Goal: Information Seeking & Learning: Learn about a topic

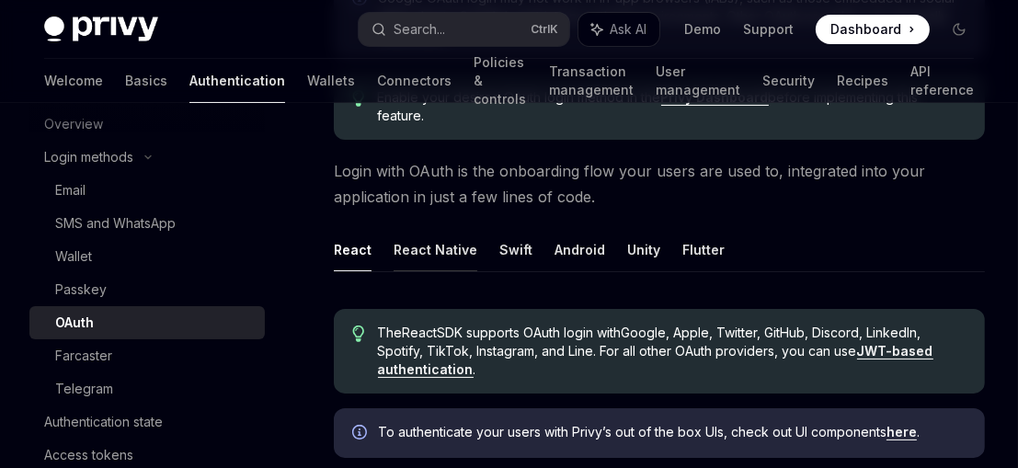
scroll to position [353, 0]
click at [434, 243] on button "React Native" at bounding box center [436, 249] width 84 height 43
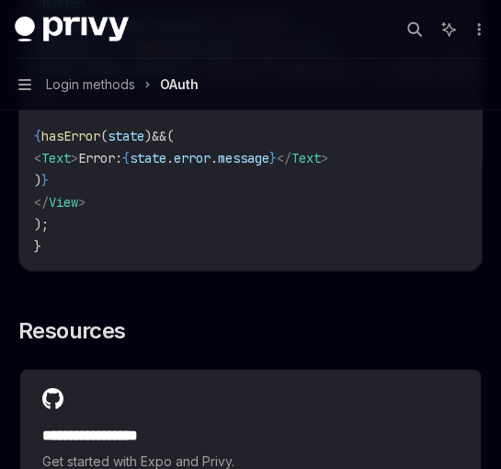
scroll to position [4137, 0]
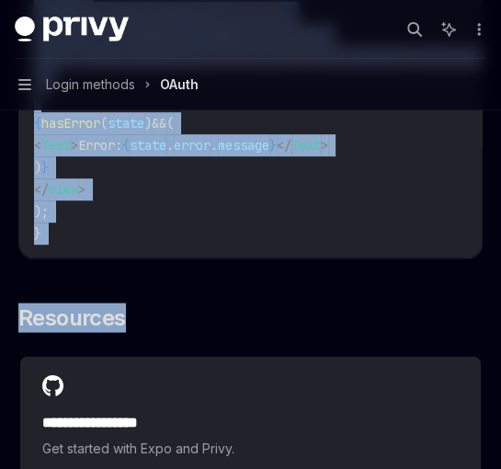
drag, startPoint x: 483, startPoint y: 292, endPoint x: 206, endPoint y: 100, distance: 337.0
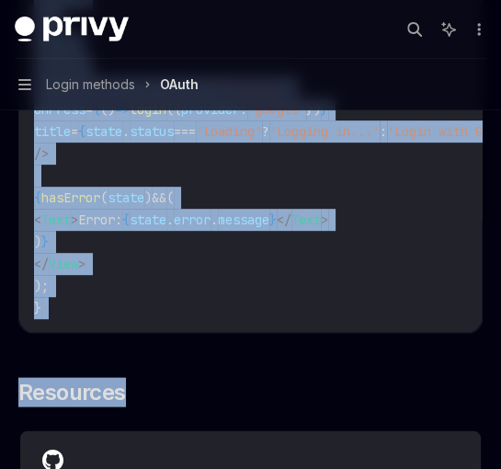
scroll to position [4063, 0]
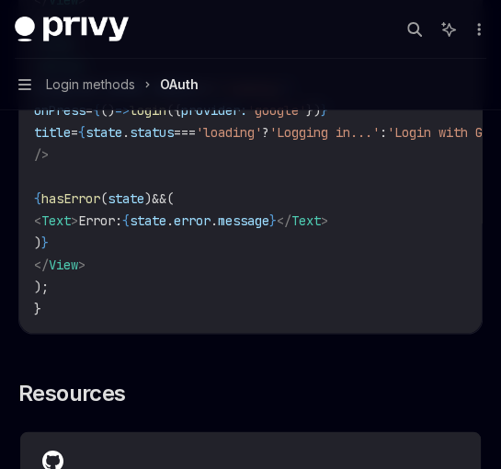
drag, startPoint x: 483, startPoint y: 373, endPoint x: 94, endPoint y: 126, distance: 461.0
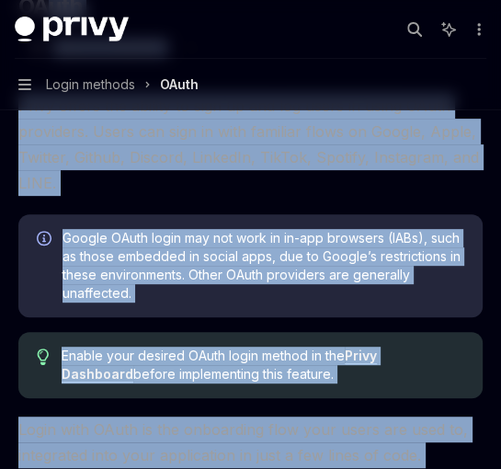
scroll to position [158, 0]
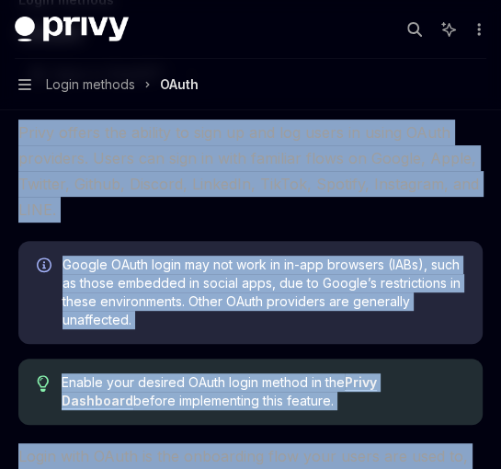
drag, startPoint x: 315, startPoint y: 383, endPoint x: 17, endPoint y: 133, distance: 387.7
copy div "Privy offers the ability to sign up and log users in using OAuth providers. Use…"
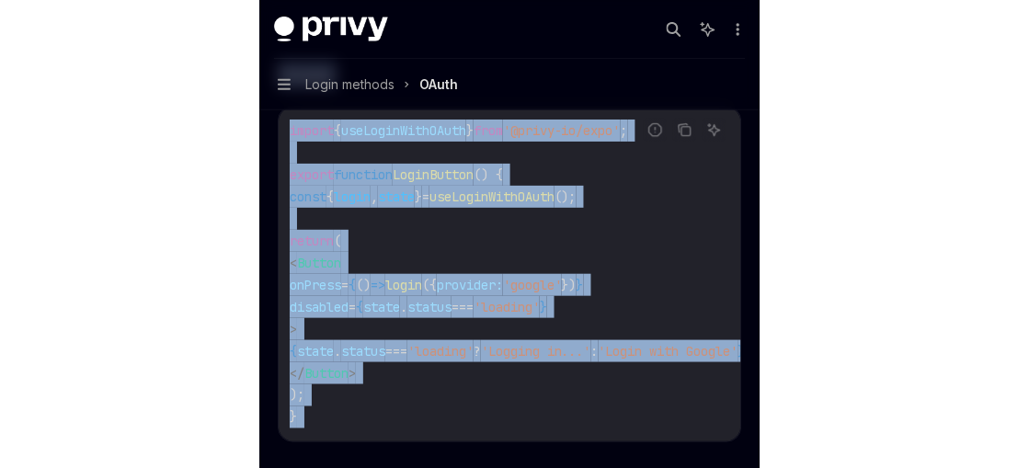
scroll to position [2007, 0]
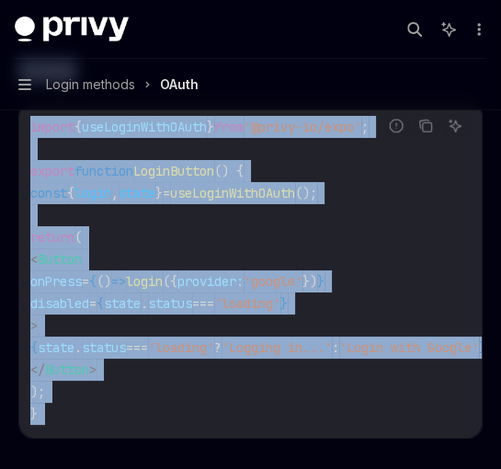
click at [226, 240] on code "import { useLoginWithOAuth } from '@privy-io/expo' ; export function LoginButto…" at bounding box center [280, 270] width 500 height 309
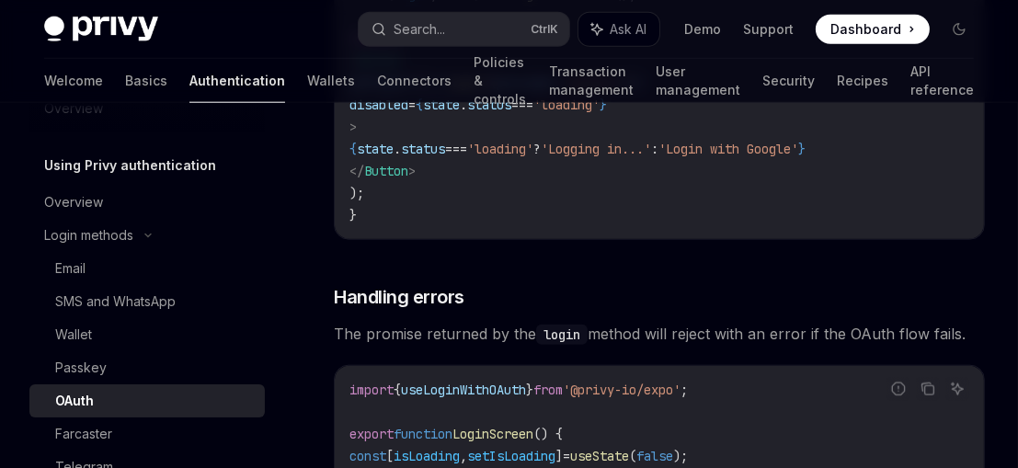
scroll to position [23, 0]
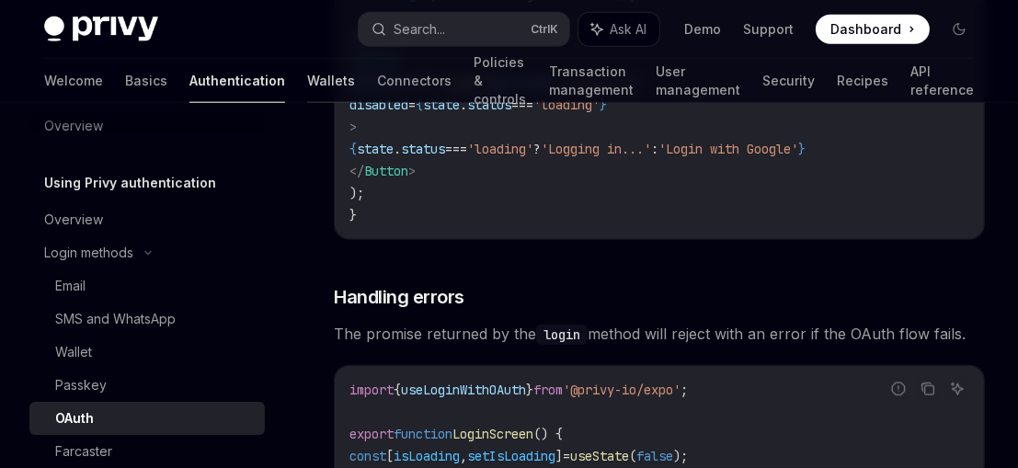
click at [307, 92] on link "Wallets" at bounding box center [331, 81] width 48 height 44
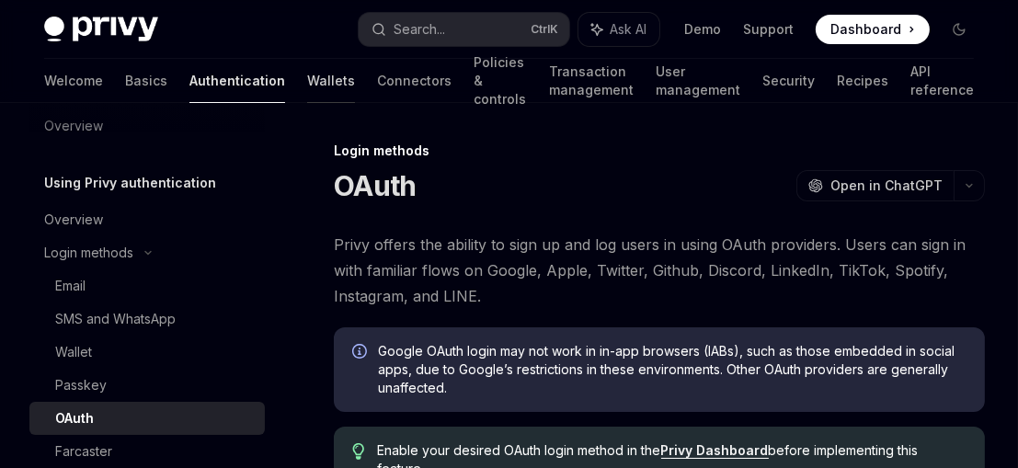
type textarea "*"
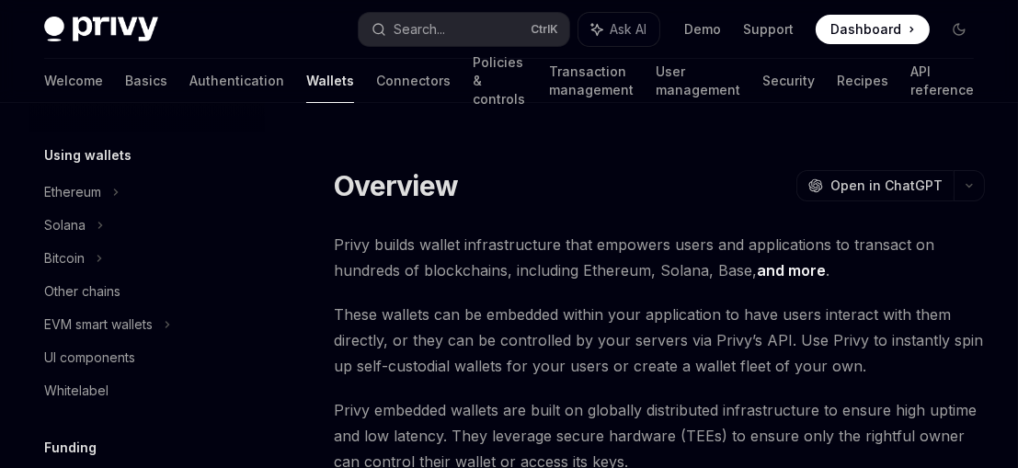
scroll to position [432, 0]
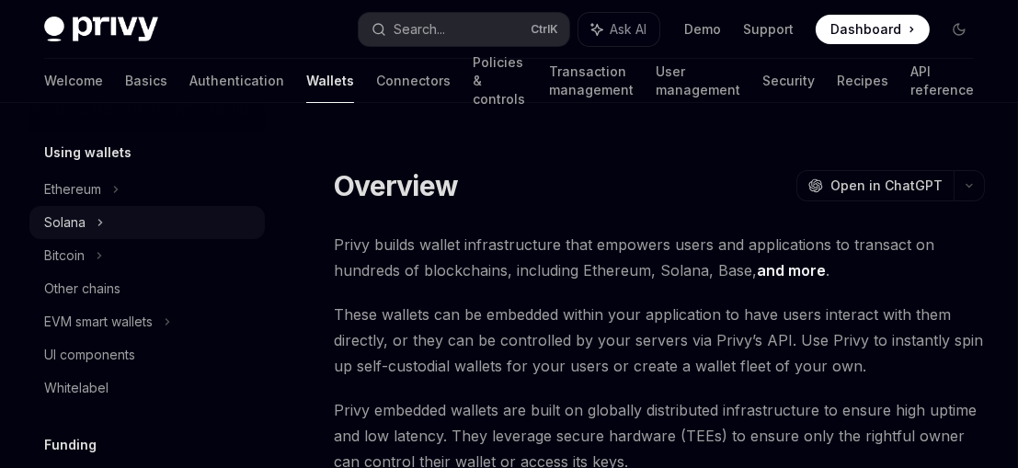
click at [89, 220] on div "Solana" at bounding box center [146, 222] width 235 height 33
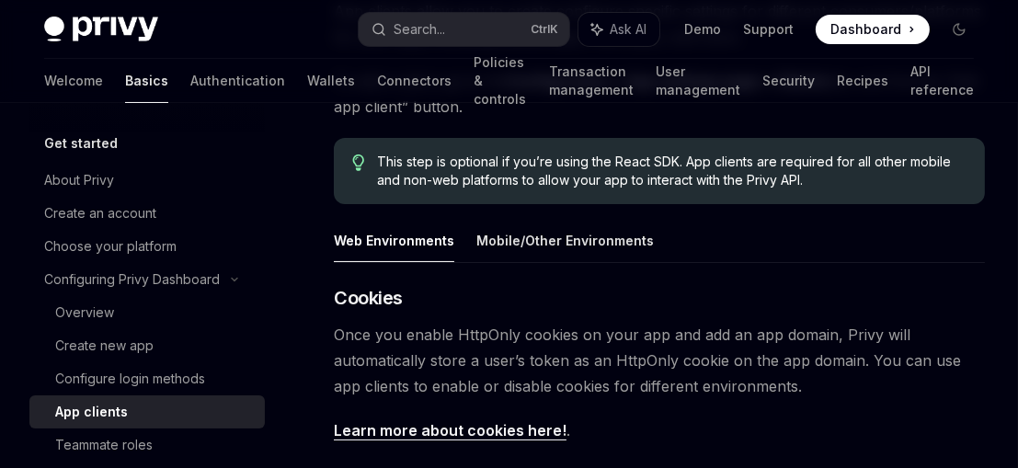
scroll to position [229, 0]
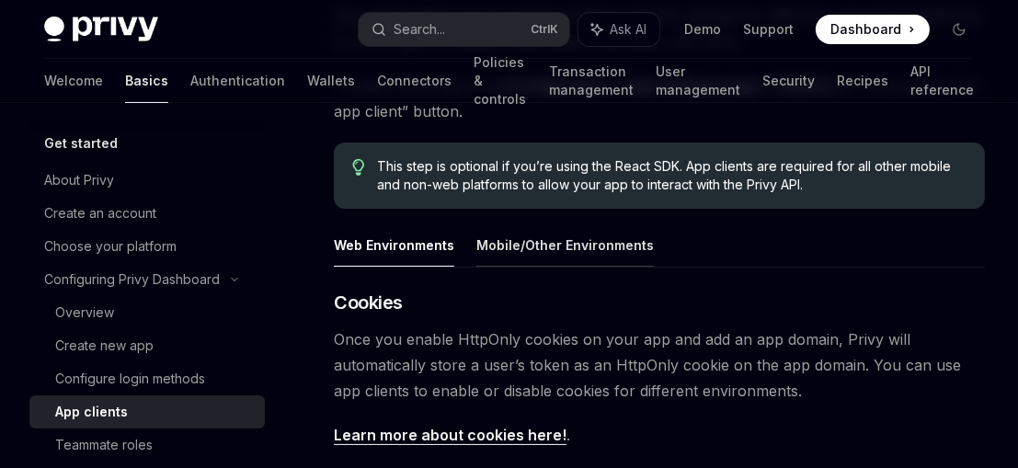
click at [585, 243] on button "Mobile/Other Environments" at bounding box center [564, 244] width 177 height 43
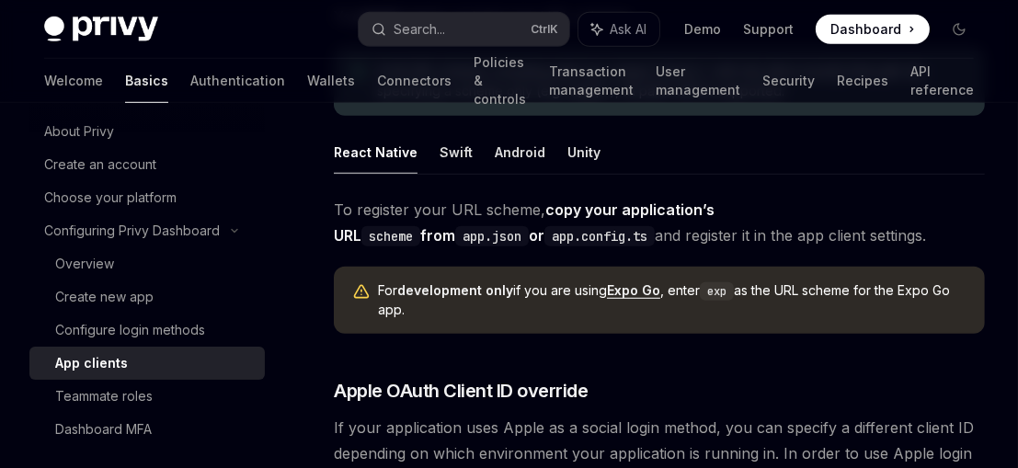
scroll to position [1287, 0]
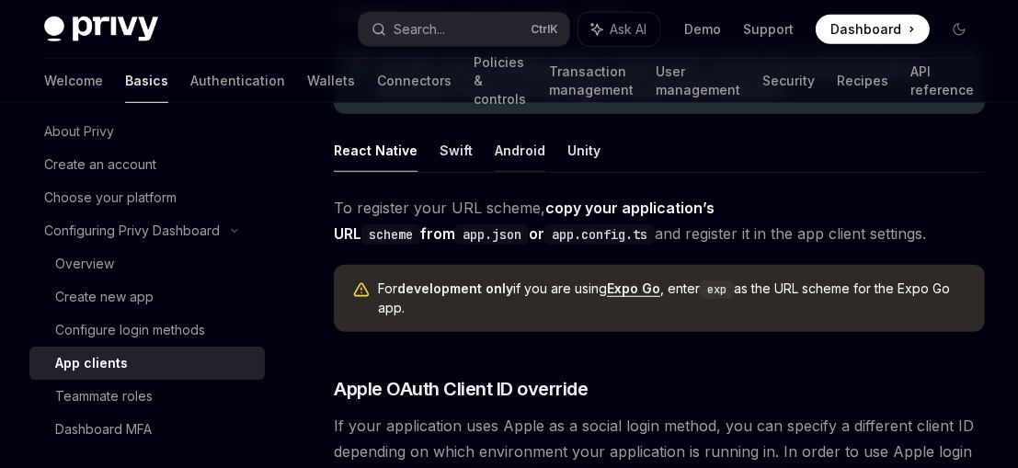
click at [533, 154] on button "Android" at bounding box center [520, 150] width 51 height 43
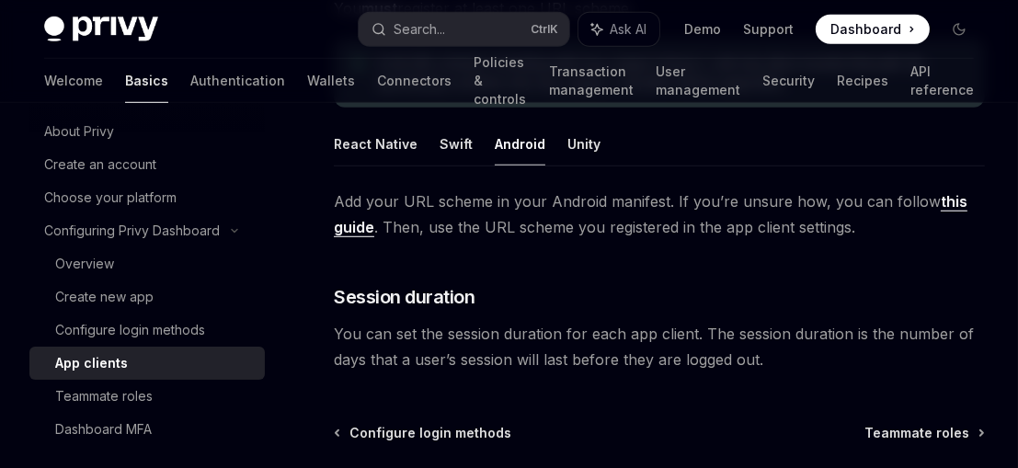
scroll to position [1294, 0]
click at [379, 145] on button "React Native" at bounding box center [376, 142] width 84 height 43
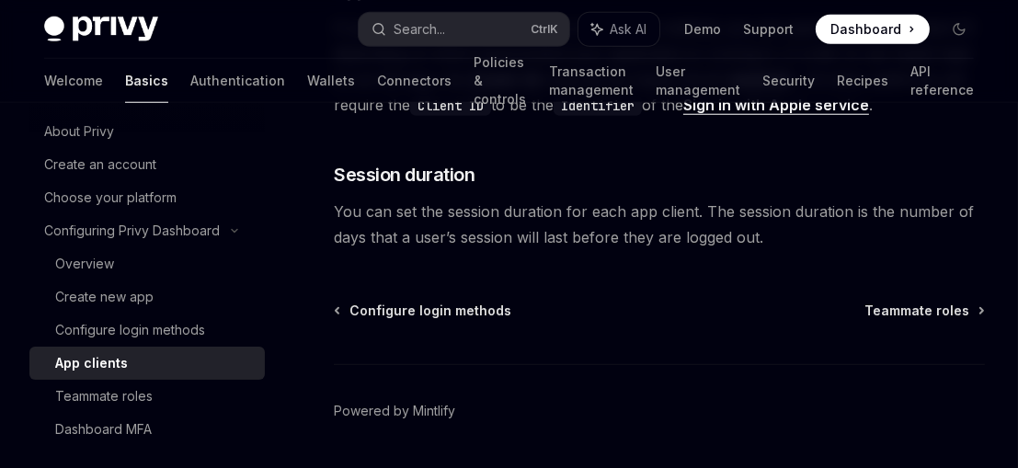
scroll to position [1688, 0]
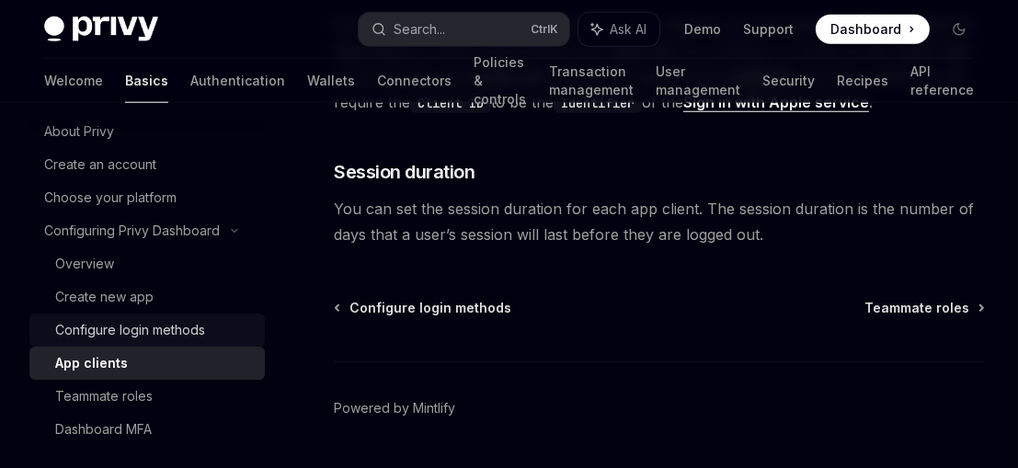
click at [167, 327] on div "Configure login methods" at bounding box center [130, 330] width 150 height 22
type textarea "*"
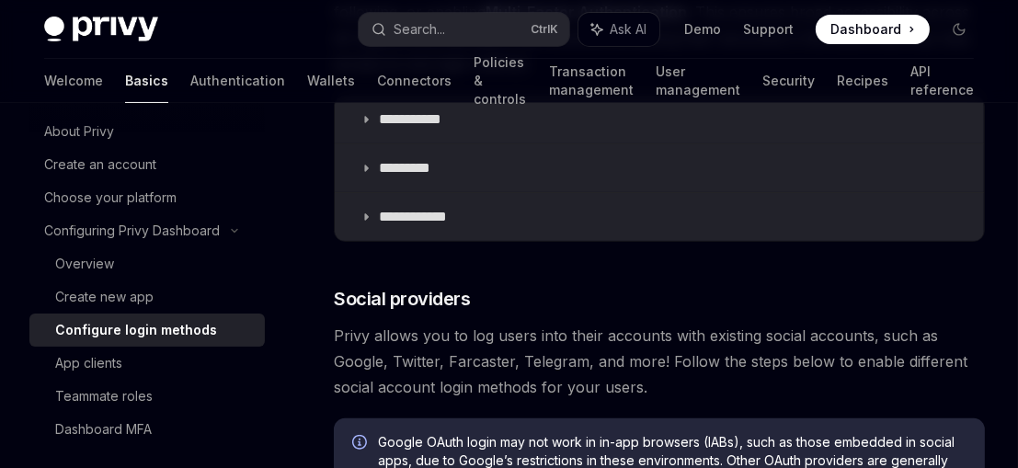
scroll to position [423, 0]
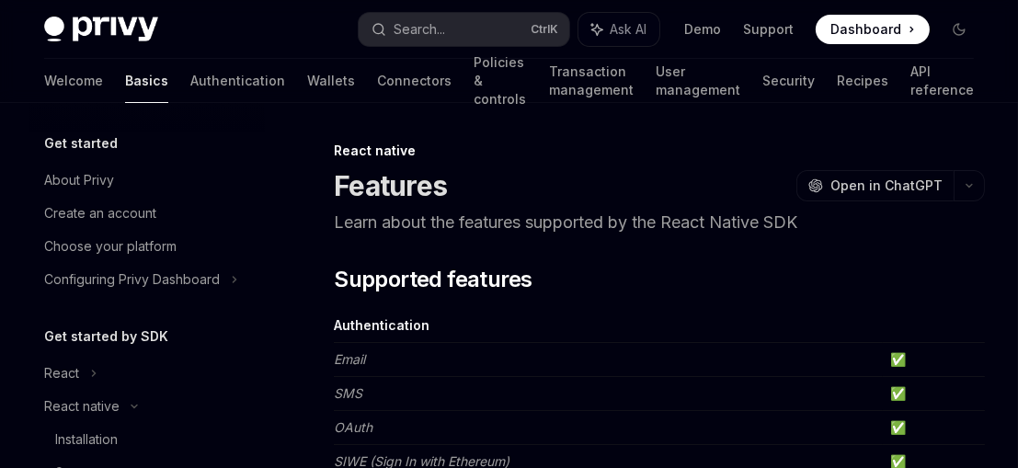
scroll to position [253, 0]
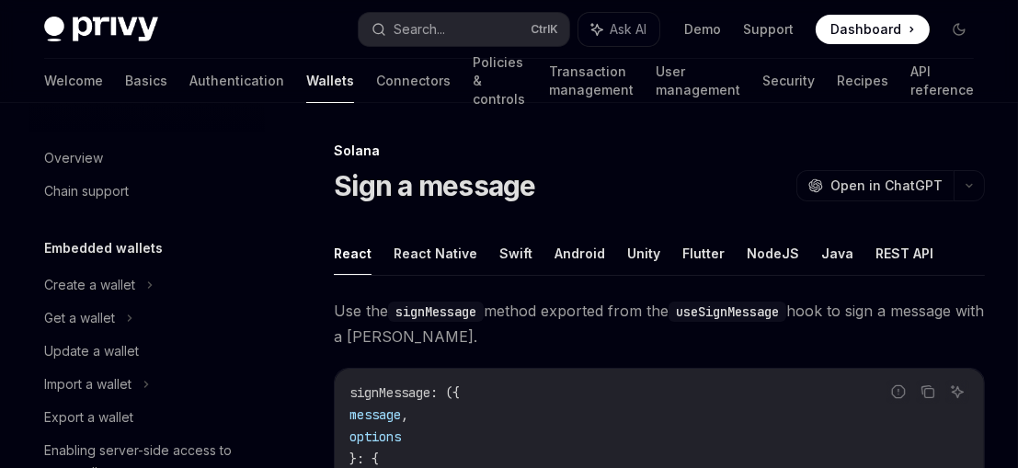
scroll to position [401, 0]
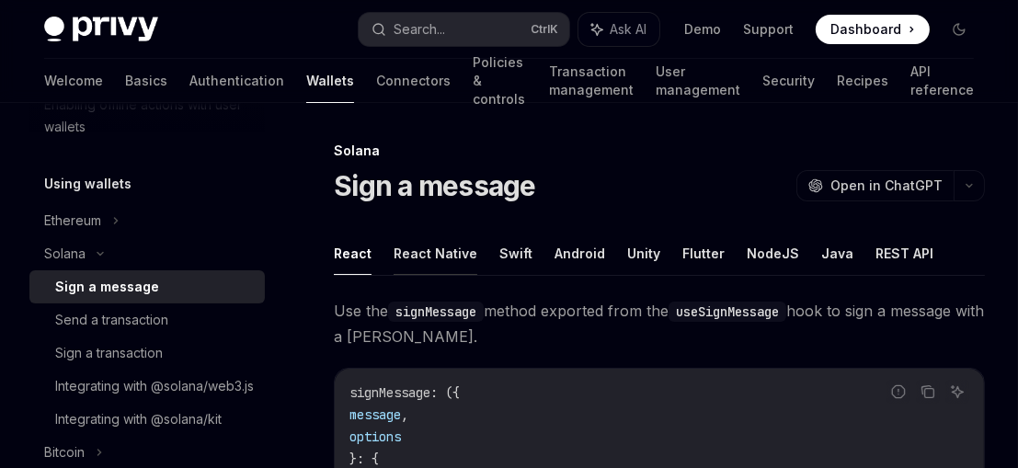
click at [428, 255] on button "React Native" at bounding box center [436, 253] width 84 height 43
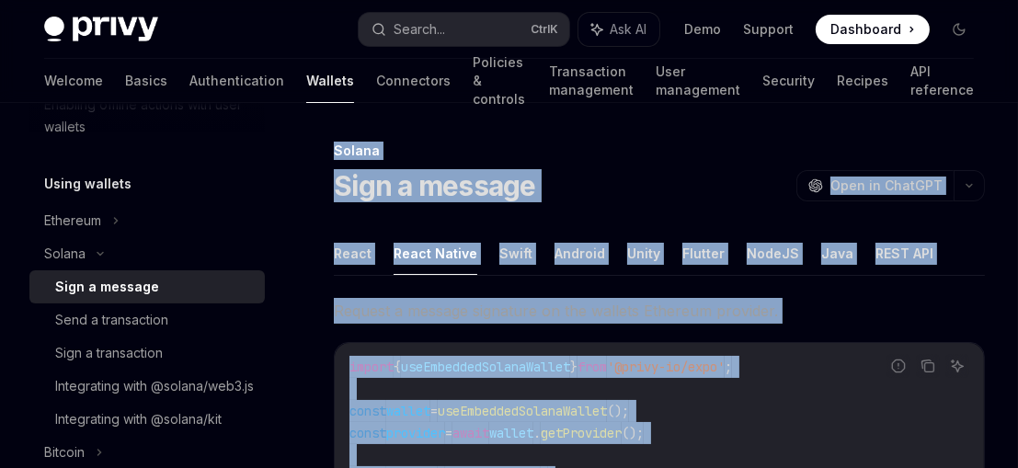
drag, startPoint x: 1000, startPoint y: 340, endPoint x: 337, endPoint y: 148, distance: 690.4
click at [143, 321] on div "Send a transaction" at bounding box center [111, 320] width 113 height 22
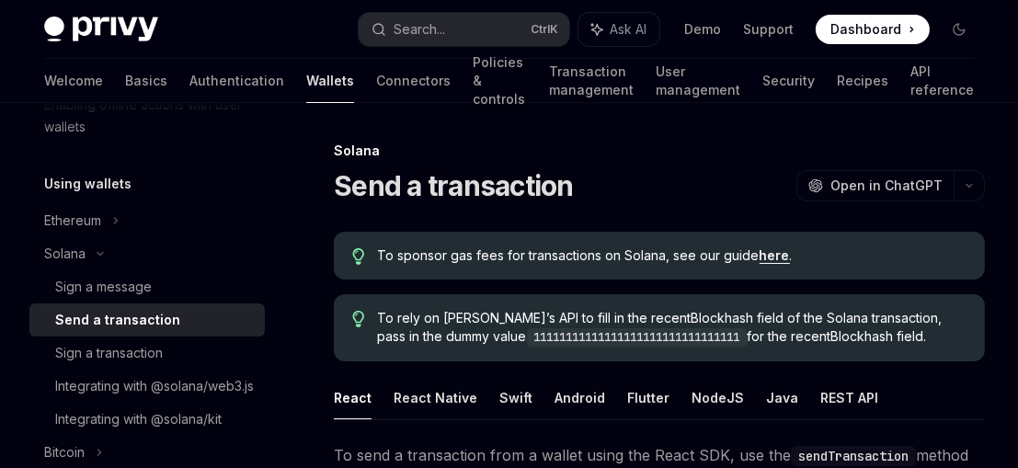
scroll to position [81, 0]
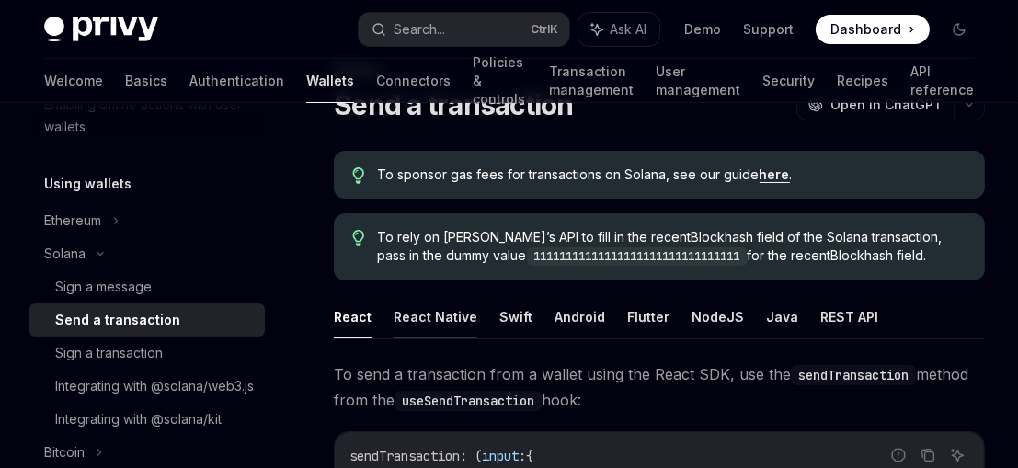
click at [434, 327] on button "React Native" at bounding box center [436, 316] width 84 height 43
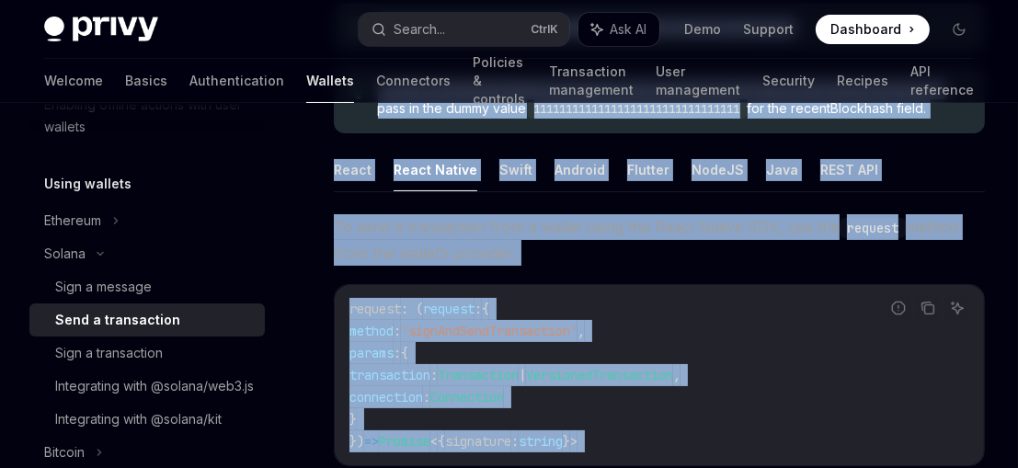
scroll to position [289, 0]
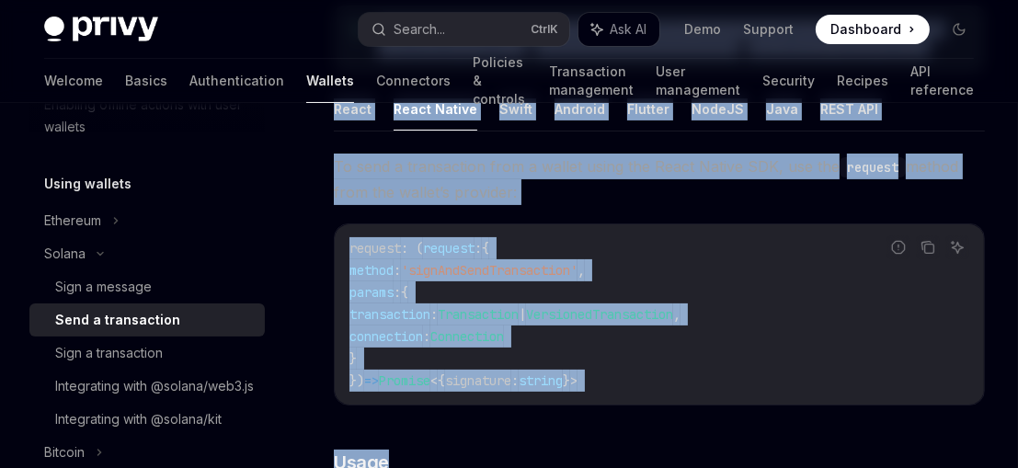
drag, startPoint x: 331, startPoint y: 153, endPoint x: 491, endPoint y: 431, distance: 321.3
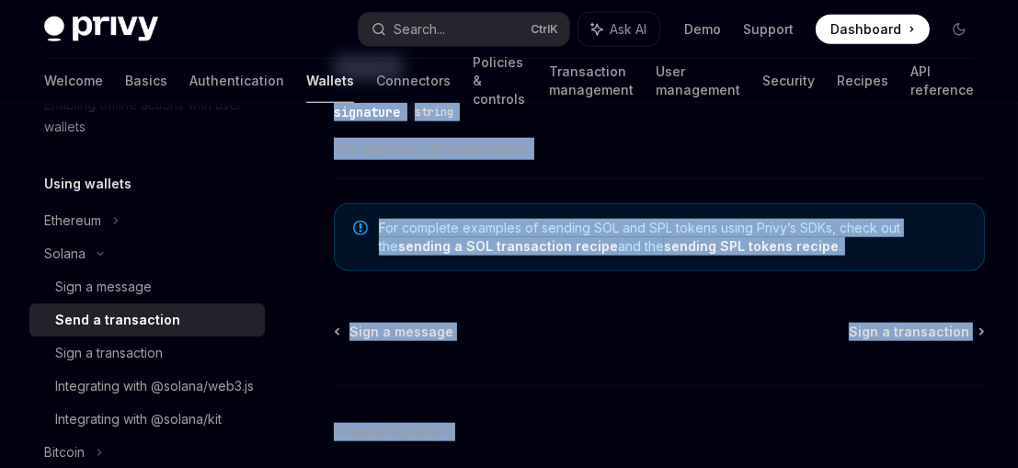
scroll to position [1901, 0]
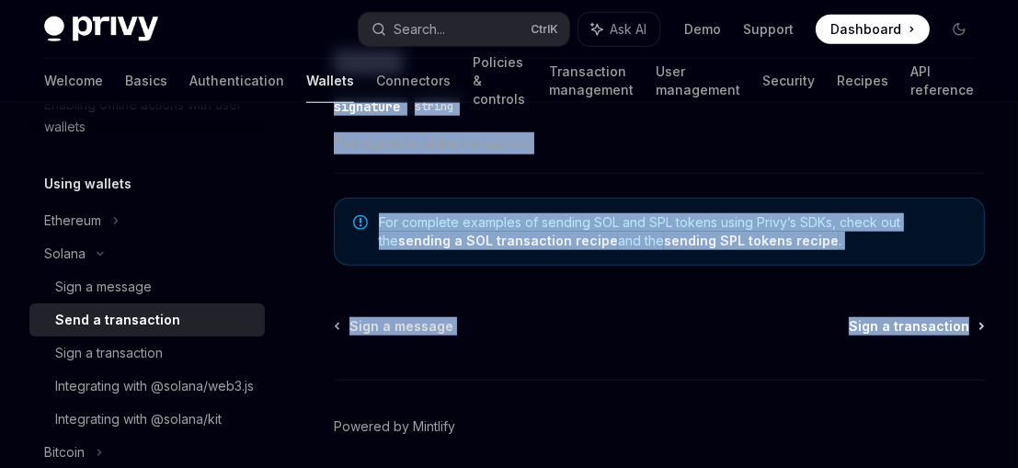
drag, startPoint x: 325, startPoint y: 123, endPoint x: 979, endPoint y: 322, distance: 684.3
copy div "Solana Send a transaction OpenAI Open in ChatGPT OpenAI Open in ChatGPT To spon…"
click at [149, 349] on div "Sign a transaction" at bounding box center [109, 353] width 108 height 22
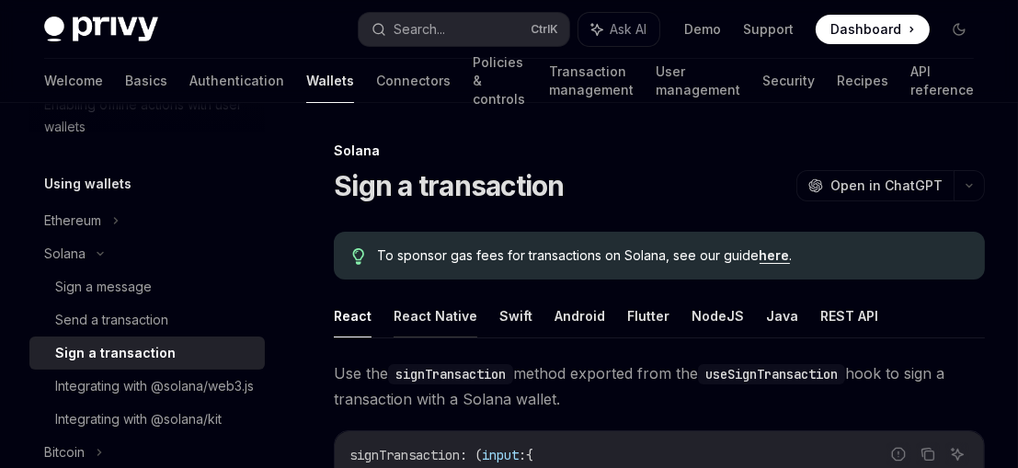
click at [428, 319] on button "React Native" at bounding box center [436, 315] width 84 height 43
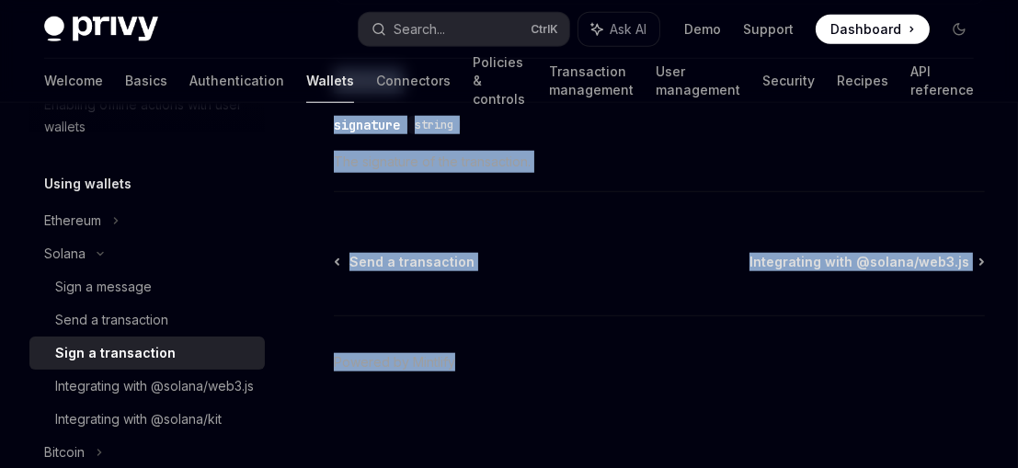
drag, startPoint x: 327, startPoint y: 130, endPoint x: 573, endPoint y: 441, distance: 396.1
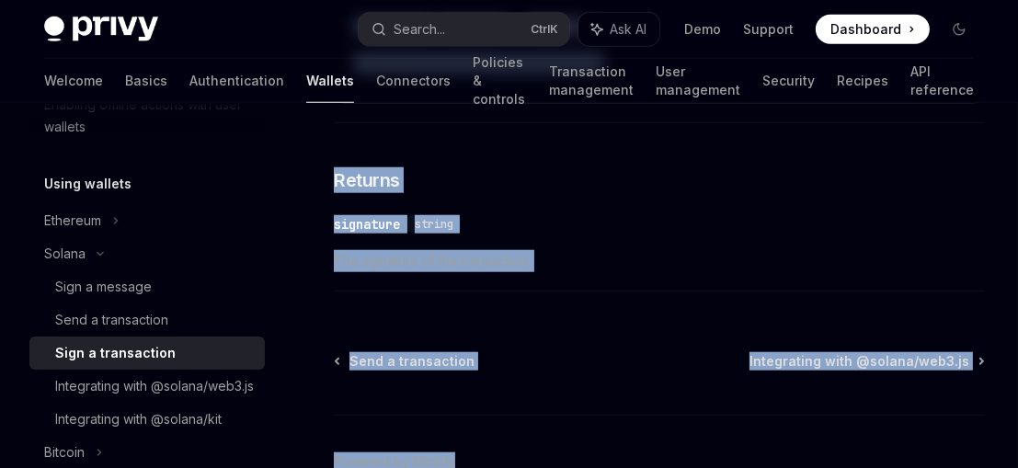
scroll to position [1728, 0]
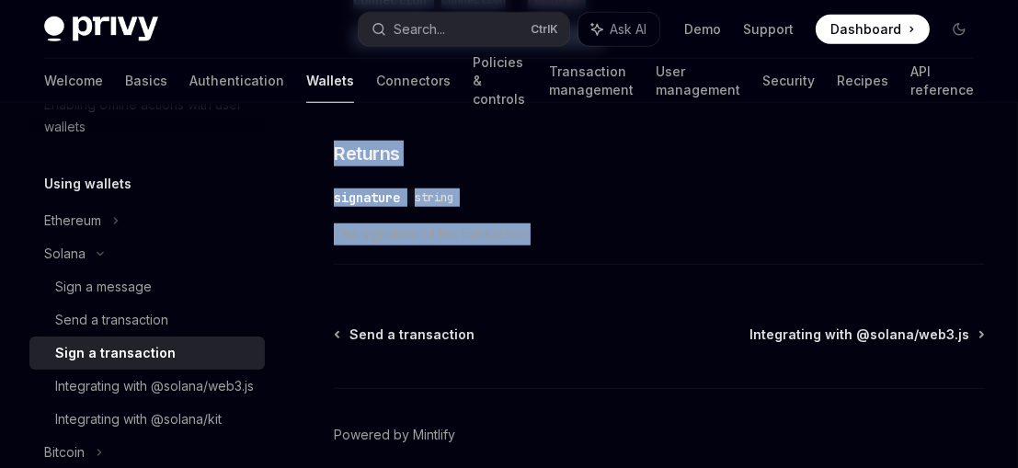
drag, startPoint x: 337, startPoint y: 360, endPoint x: 573, endPoint y: 223, distance: 273.7
copy div "To sign a transaction from a wallet using the React Native SDK, use the request…"
click at [137, 384] on div "Integrating with @solana/web3.js" at bounding box center [154, 386] width 199 height 22
type textarea "*"
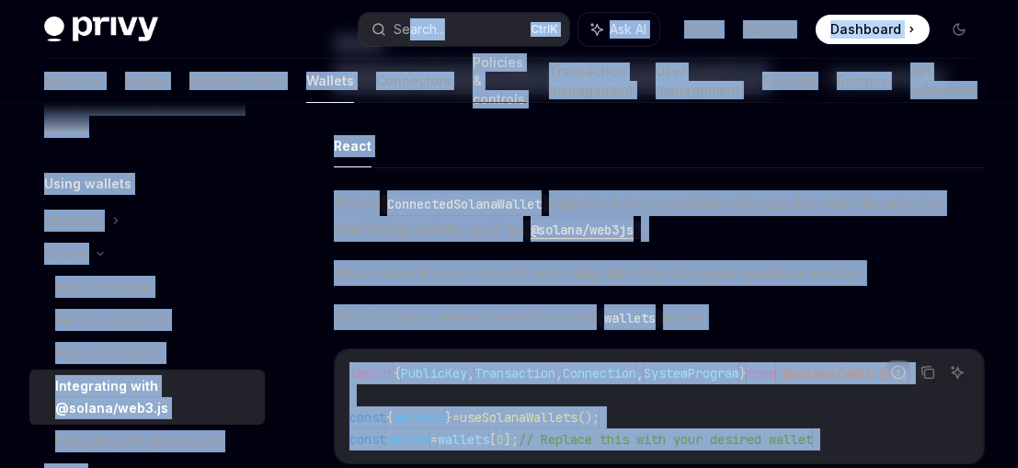
scroll to position [10, 0]
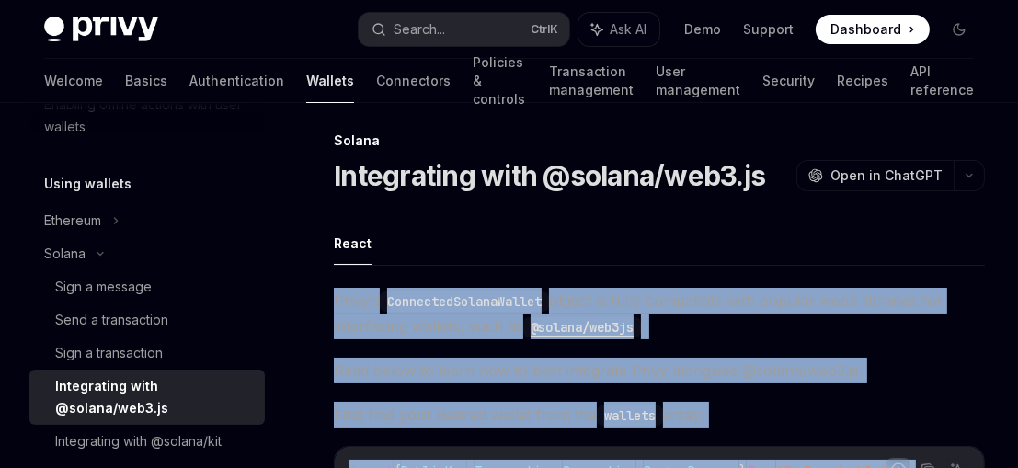
drag, startPoint x: 974, startPoint y: 395, endPoint x: 383, endPoint y: 246, distance: 609.6
click at [383, 246] on ul "React" at bounding box center [659, 244] width 651 height 44
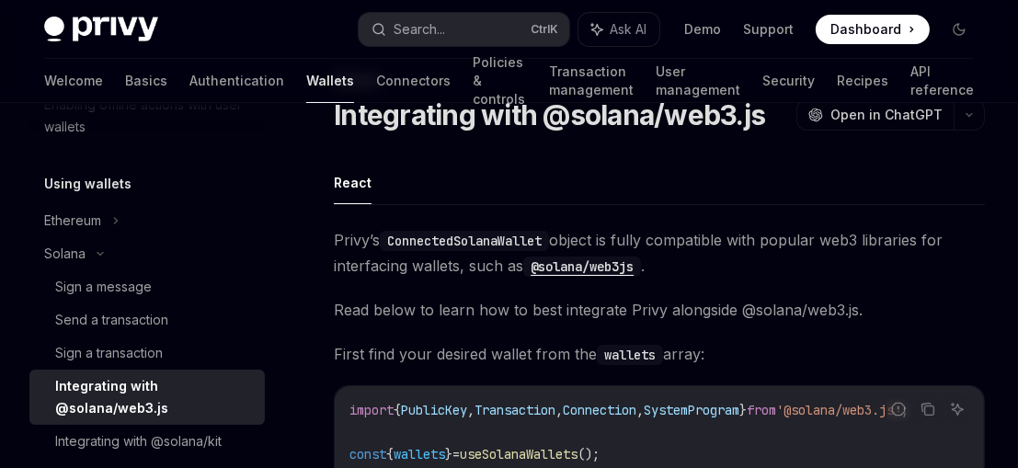
scroll to position [72, 0]
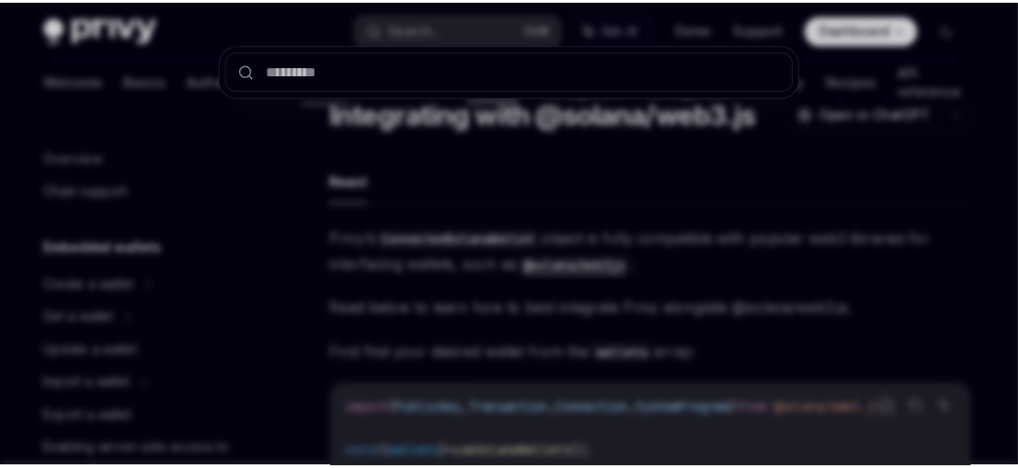
scroll to position [401, 0]
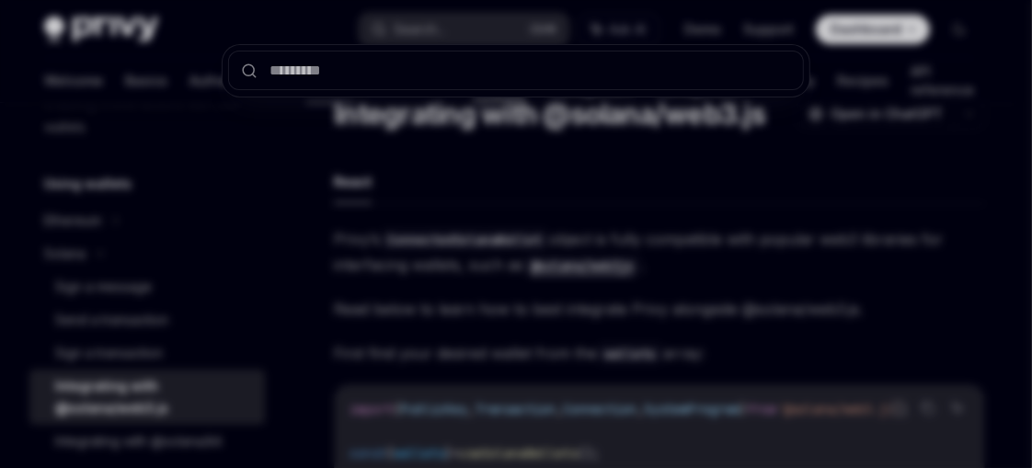
type input "**********"
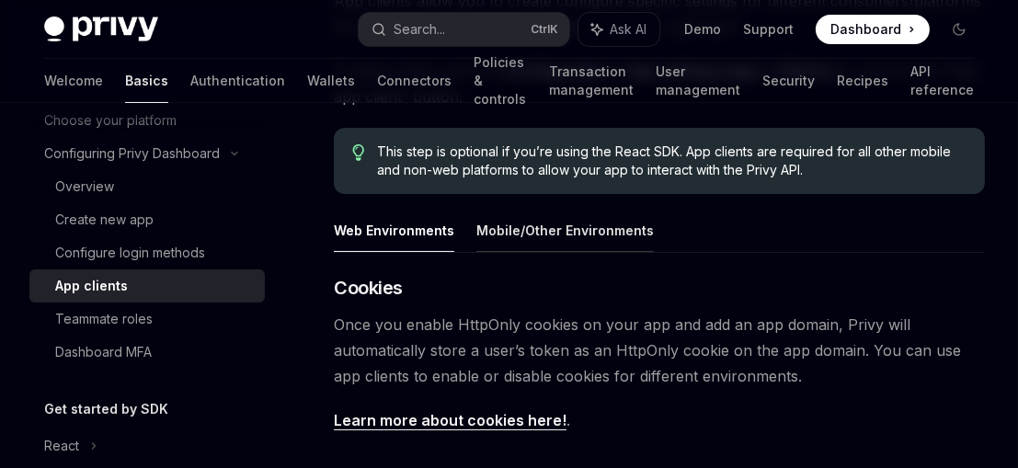
scroll to position [242, 0]
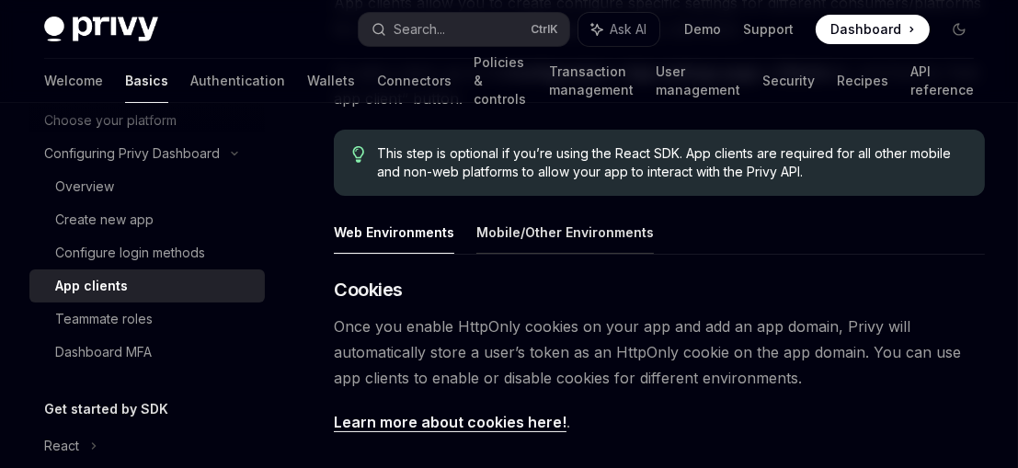
click at [554, 230] on button "Mobile/Other Environments" at bounding box center [564, 232] width 177 height 43
type textarea "*"
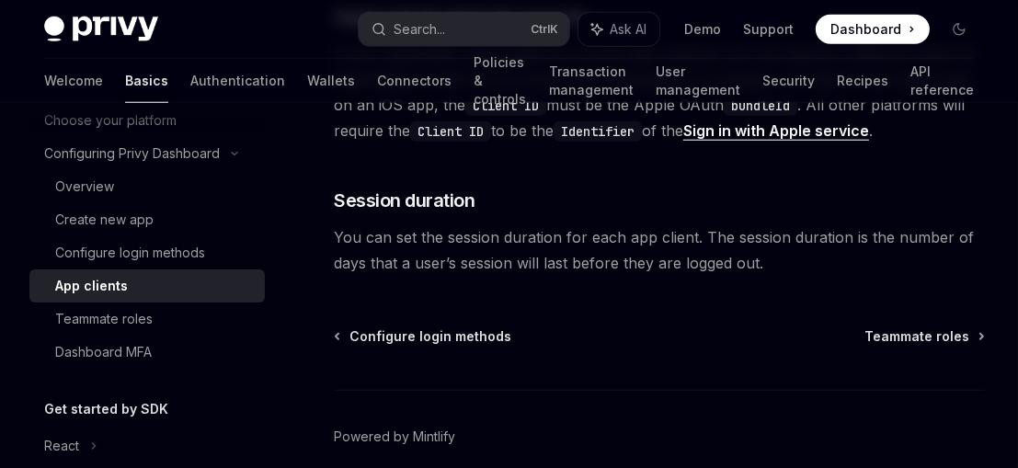
scroll to position [1734, 0]
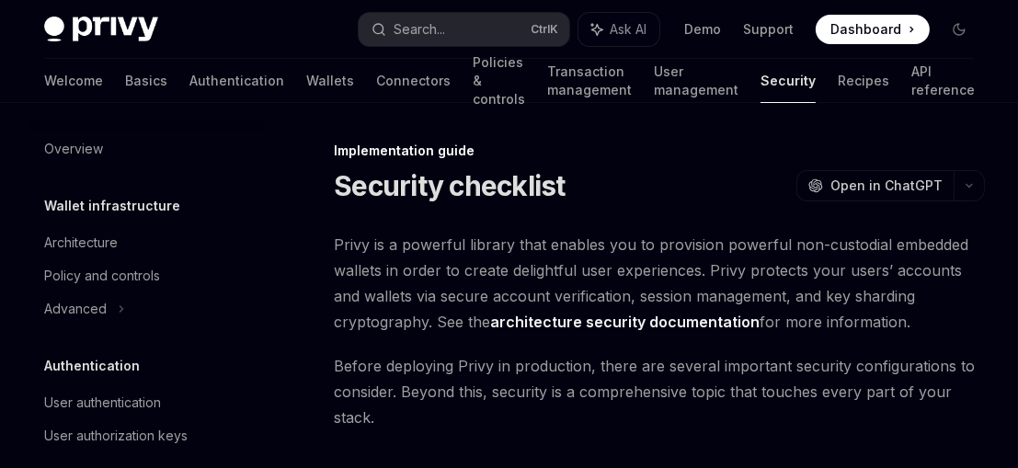
scroll to position [232, 0]
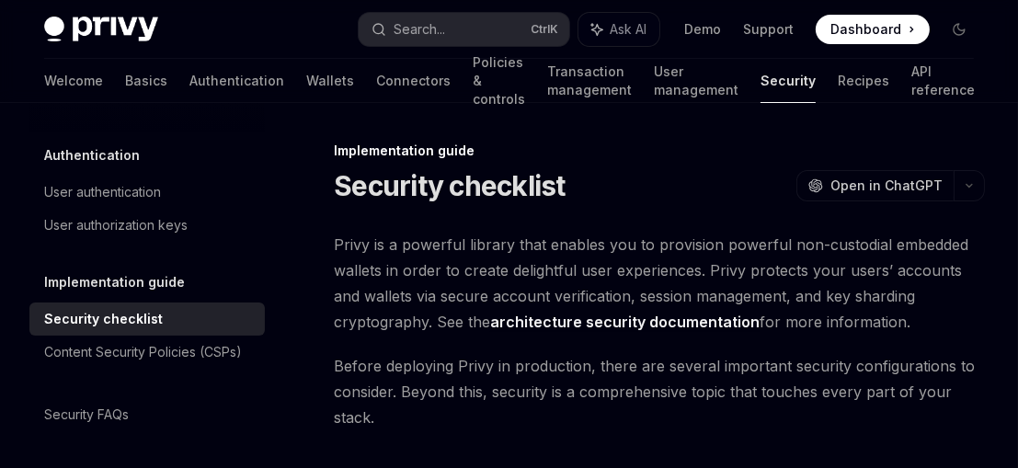
type textarea "*"
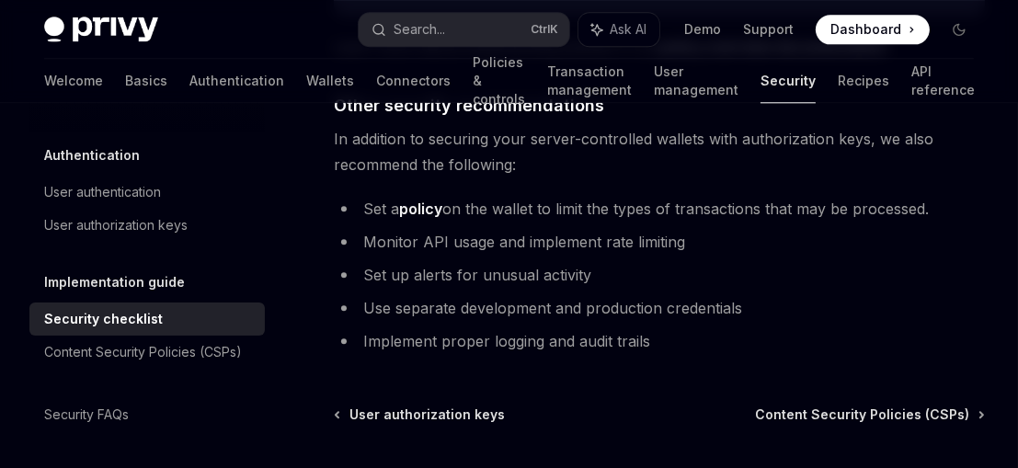
scroll to position [4505, 0]
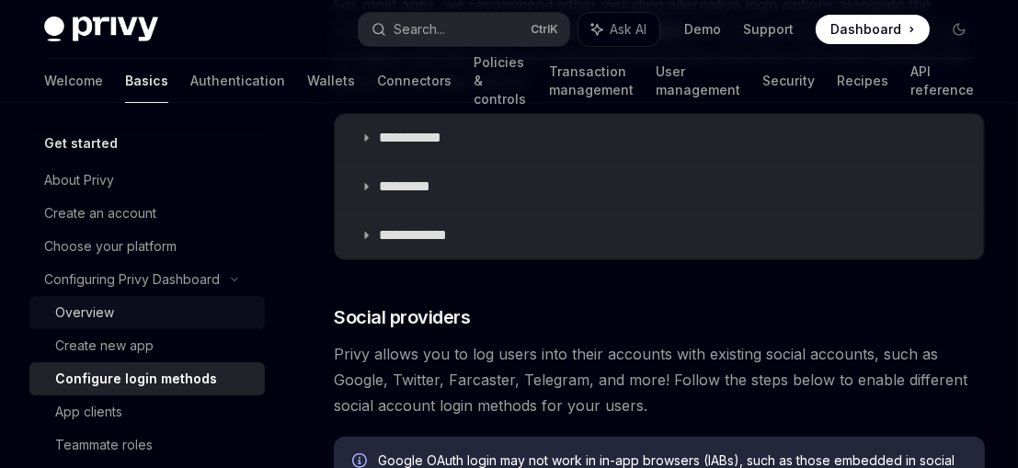
scroll to position [394, 0]
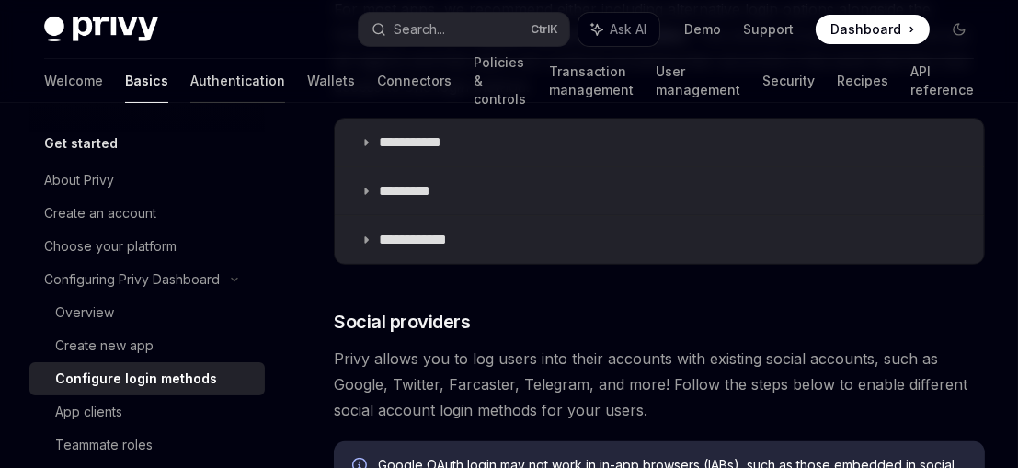
click at [190, 86] on link "Authentication" at bounding box center [237, 81] width 95 height 44
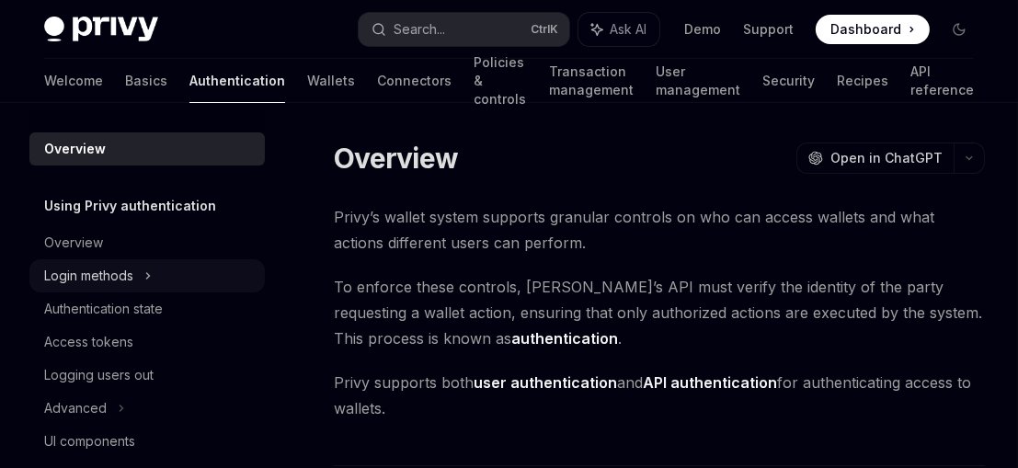
click at [147, 280] on icon at bounding box center [147, 276] width 7 height 22
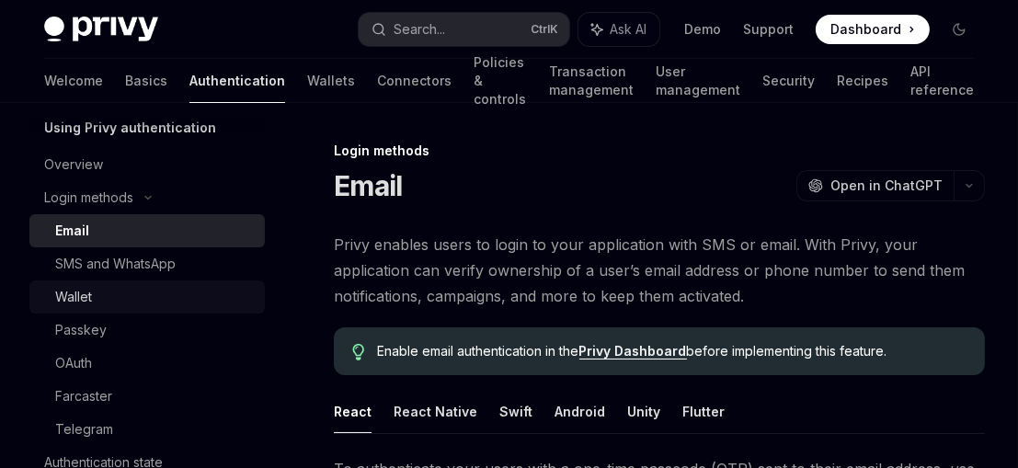
scroll to position [116, 0]
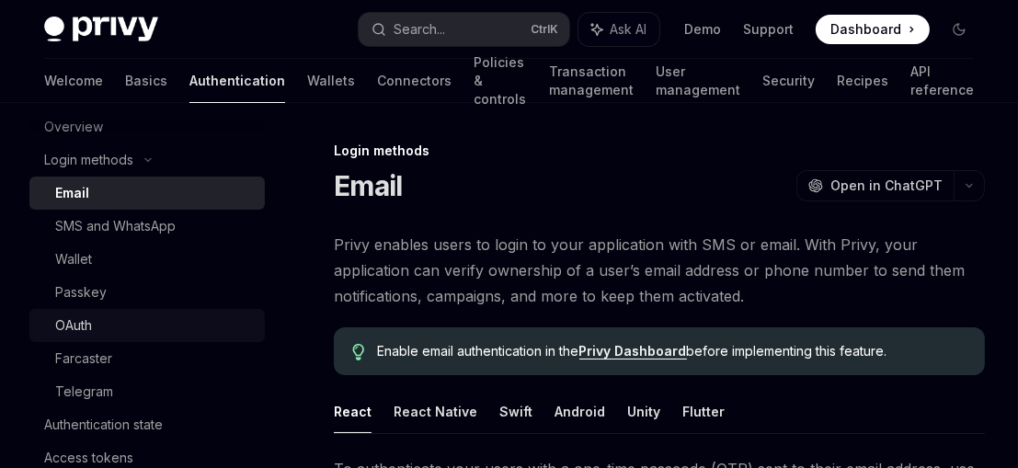
click at [98, 326] on div "OAuth" at bounding box center [154, 326] width 199 height 22
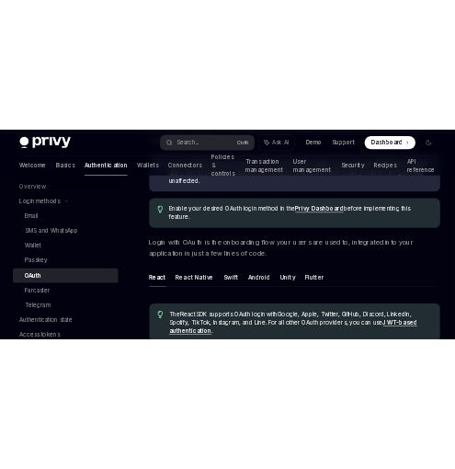
scroll to position [273, 0]
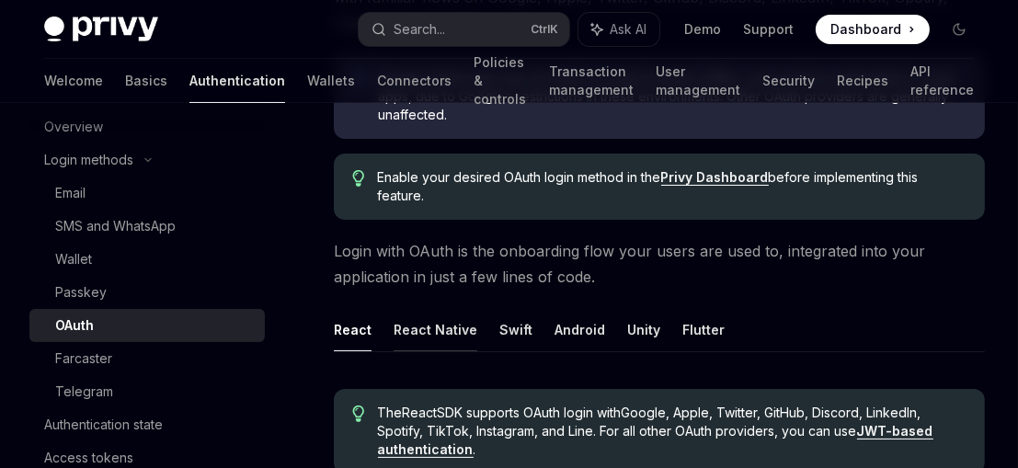
click at [437, 328] on button "React Native" at bounding box center [436, 329] width 84 height 43
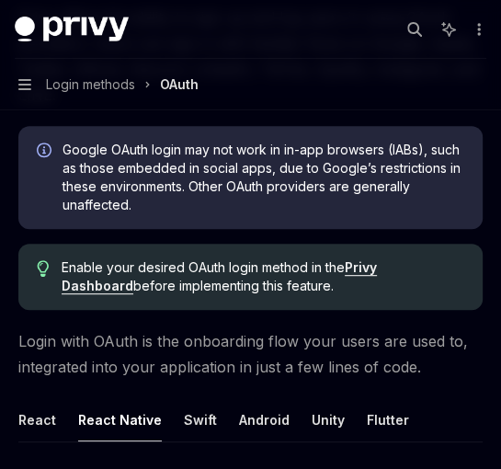
type textarea "*"
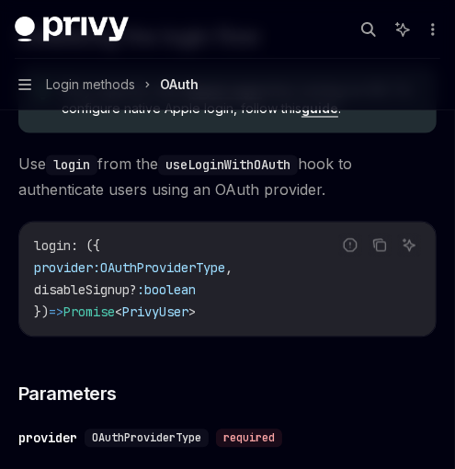
scroll to position [1230, 0]
